Goal: Navigation & Orientation: Go to known website

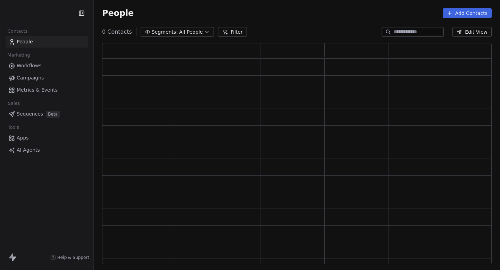
scroll to position [221, 389]
